Goal: Navigation & Orientation: Find specific page/section

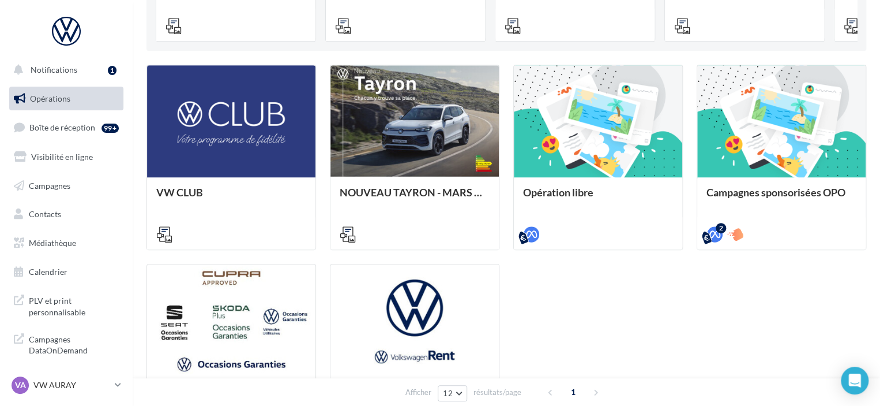
scroll to position [404, 0]
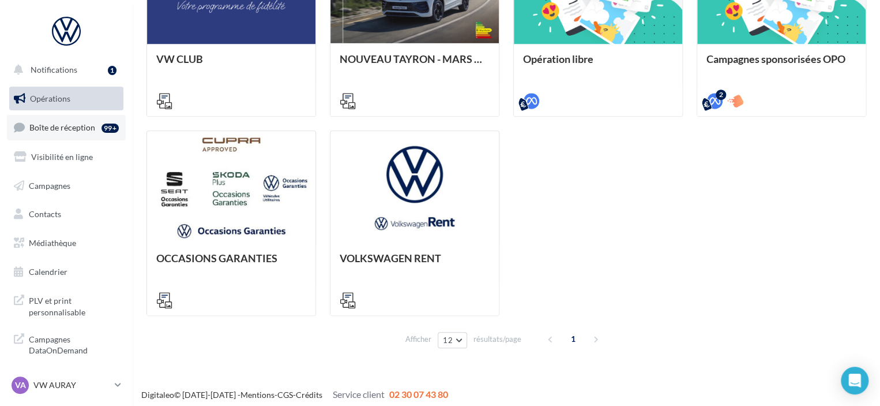
click at [61, 131] on span "Boîte de réception" at bounding box center [62, 127] width 66 height 10
